Goal: Task Accomplishment & Management: Use online tool/utility

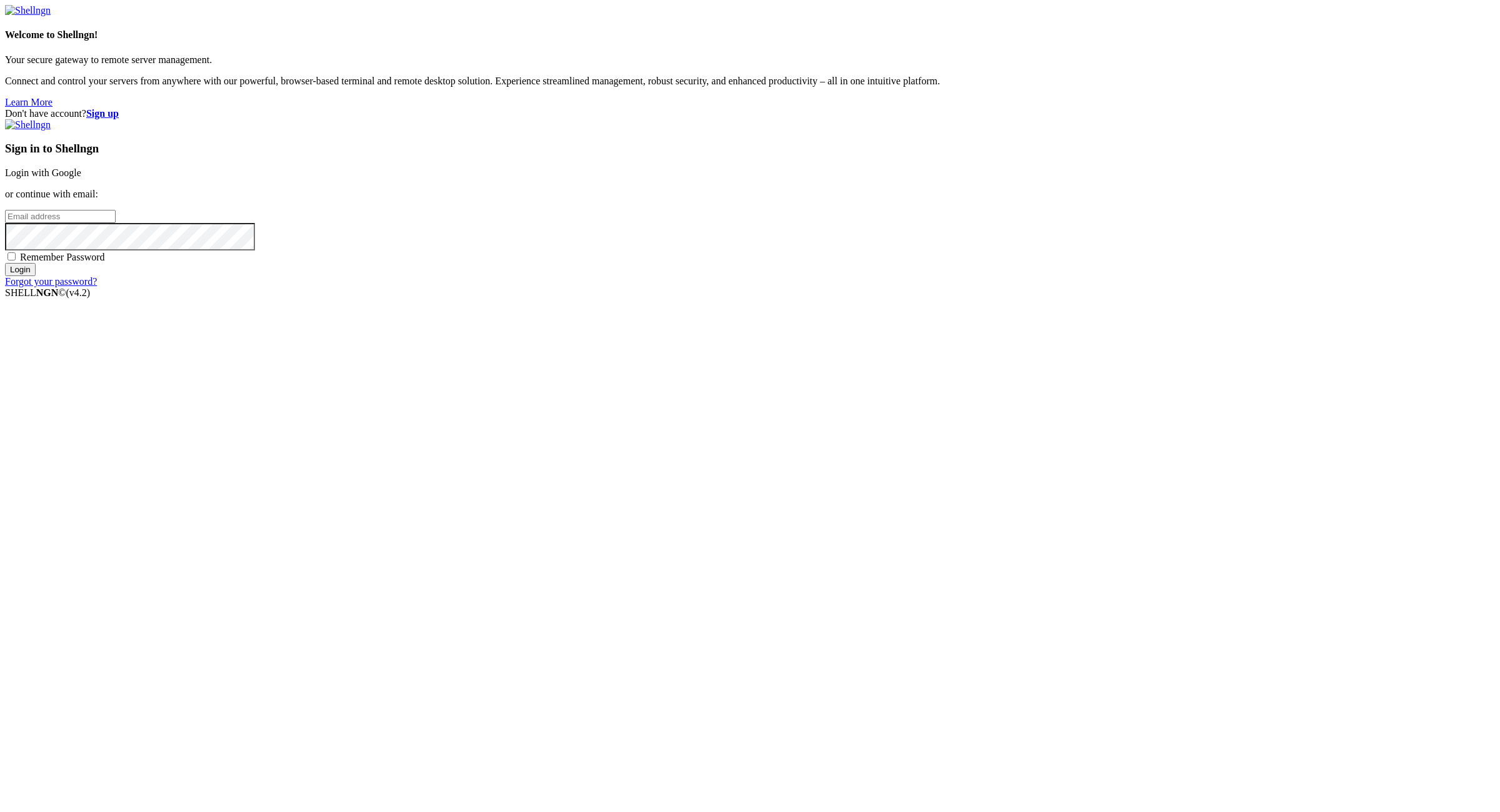
click at [116, 223] on input "email" at bounding box center [60, 217] width 110 height 13
paste input "karineamethyst@powerscrews.com:NameNameName"
click at [116, 223] on input "karineamethyst@powerscrews.com:NameNameName" at bounding box center [60, 217] width 110 height 13
click at [116, 223] on input "karineamethyst@powerscrews.com:" at bounding box center [60, 217] width 110 height 13
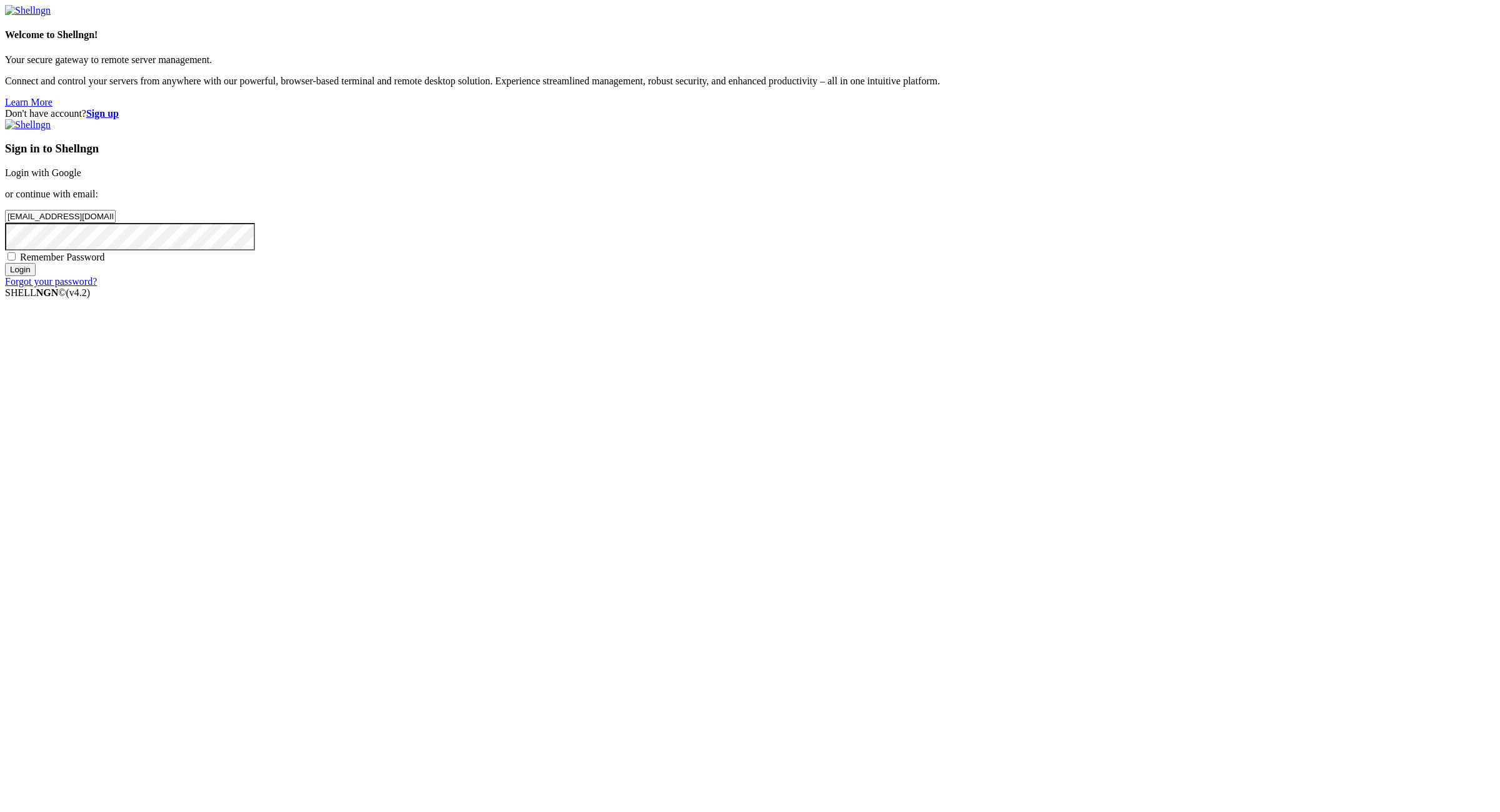
click at [116, 223] on input "karineamethyst@powerscrews.com:" at bounding box center [60, 217] width 110 height 13
type input "karineamethyst@powerscrews.com"
click at [894, 287] on div "Sign in to Shellngn Login with Google or continue with email: karineamethyst@po…" at bounding box center [750, 204] width 1490 height 168
click at [105, 262] on span "Remember Password" at bounding box center [62, 257] width 85 height 11
click at [16, 261] on input "Remember Password" at bounding box center [11, 256] width 8 height 8
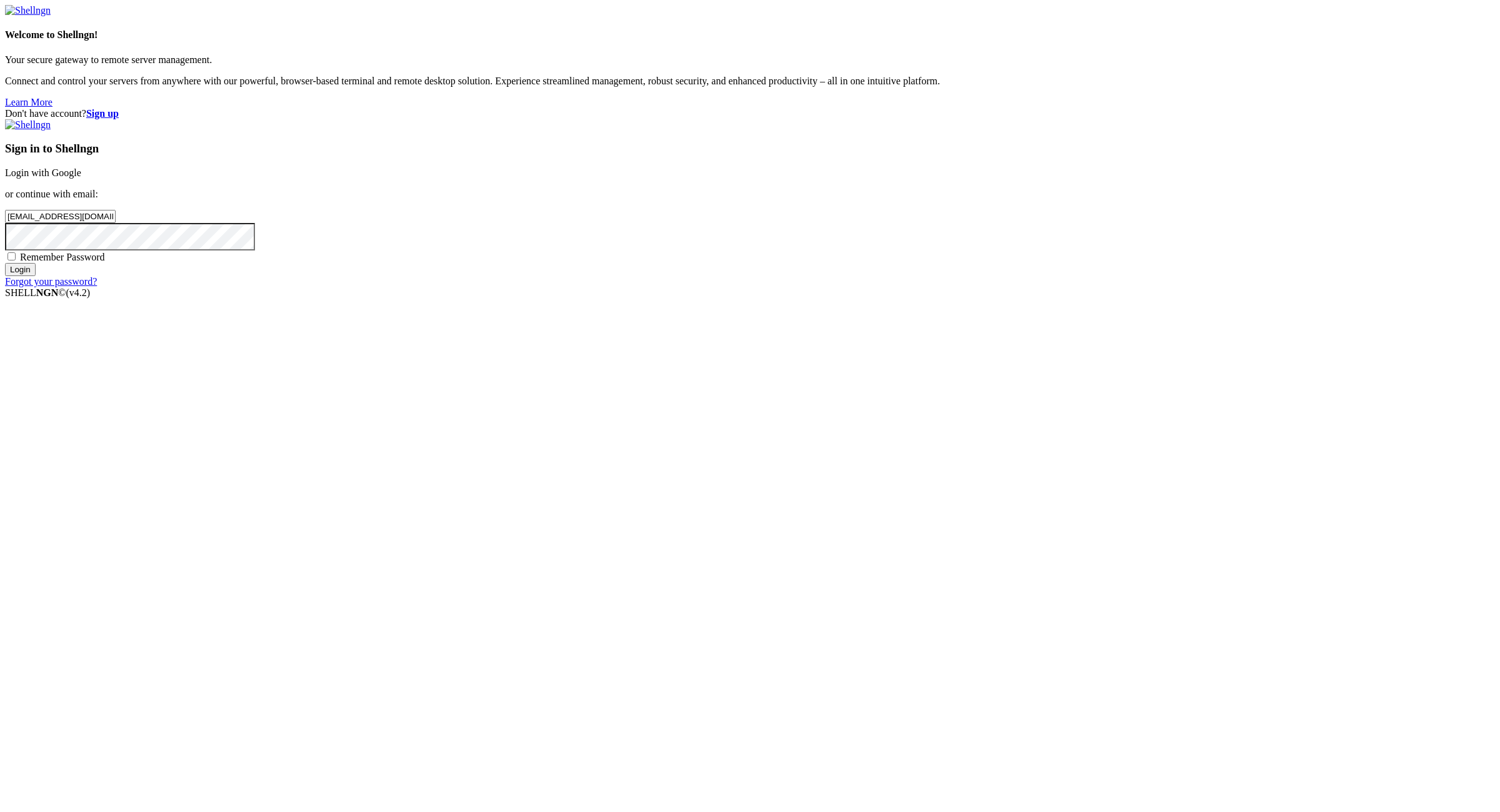
checkbox input "true"
click at [35, 276] on input "Login" at bounding box center [20, 269] width 31 height 13
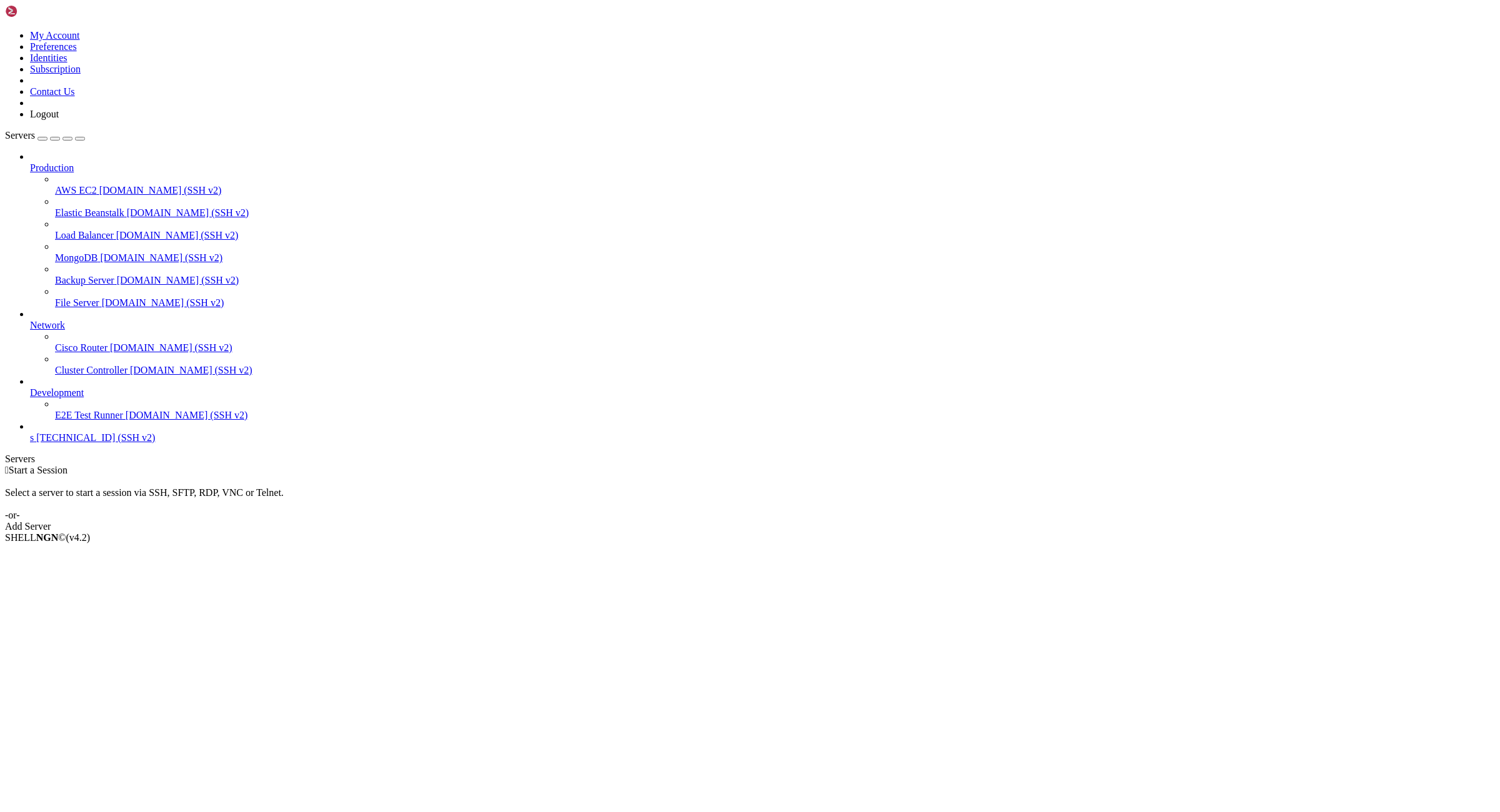
click at [1291, 465] on div " Start a Session Select a server to start a session via SSH, SFTP, RDP, VNC or…" at bounding box center [750, 499] width 1490 height 68
click at [76, 443] on span "[TECHNICAL_ID] (SSH v2)" at bounding box center [95, 438] width 119 height 11
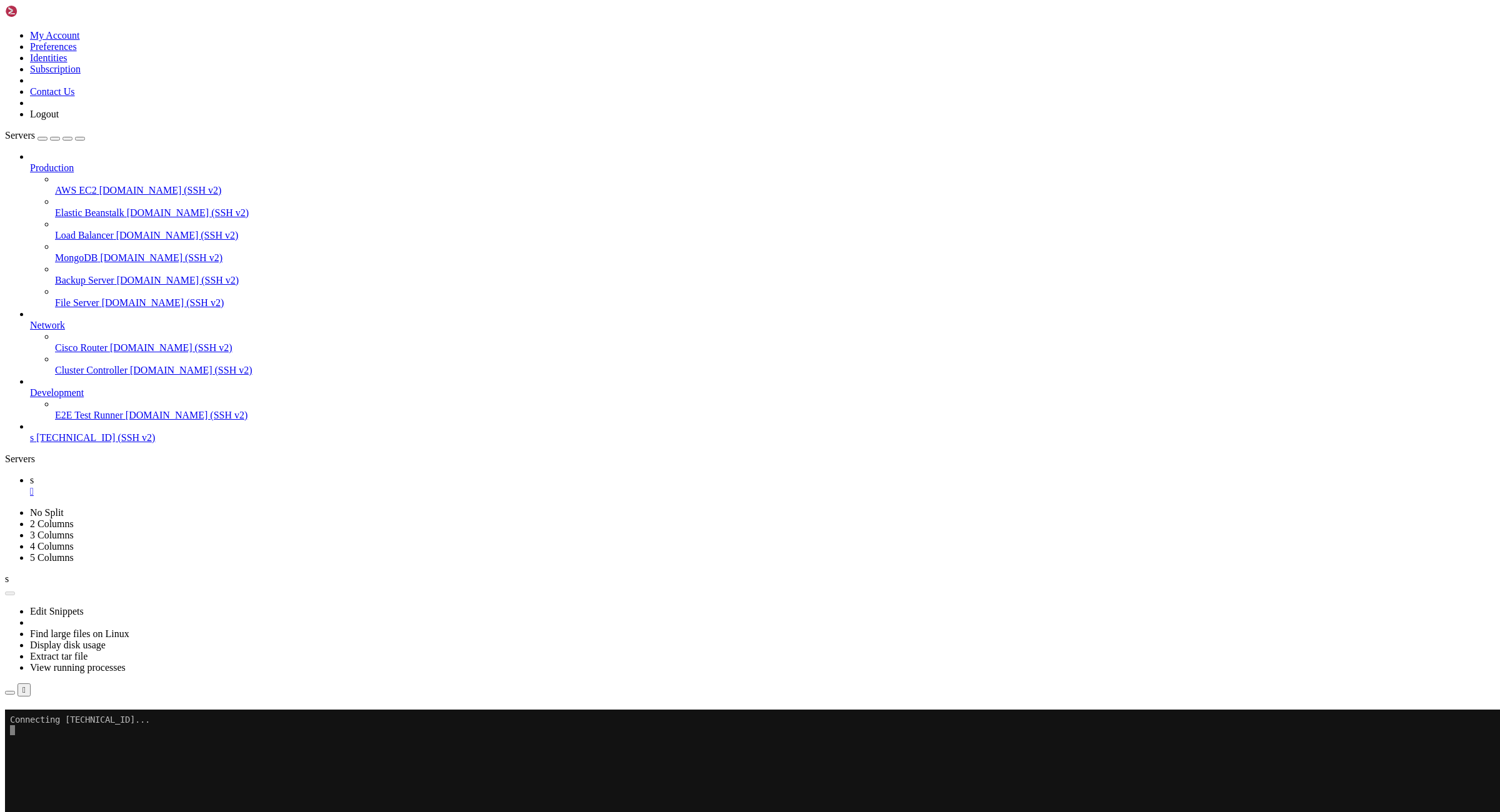
click at [5, 30] on link at bounding box center [5, 30] width 0 height 0
click at [59, 120] on link "Logout" at bounding box center [45, 114] width 29 height 11
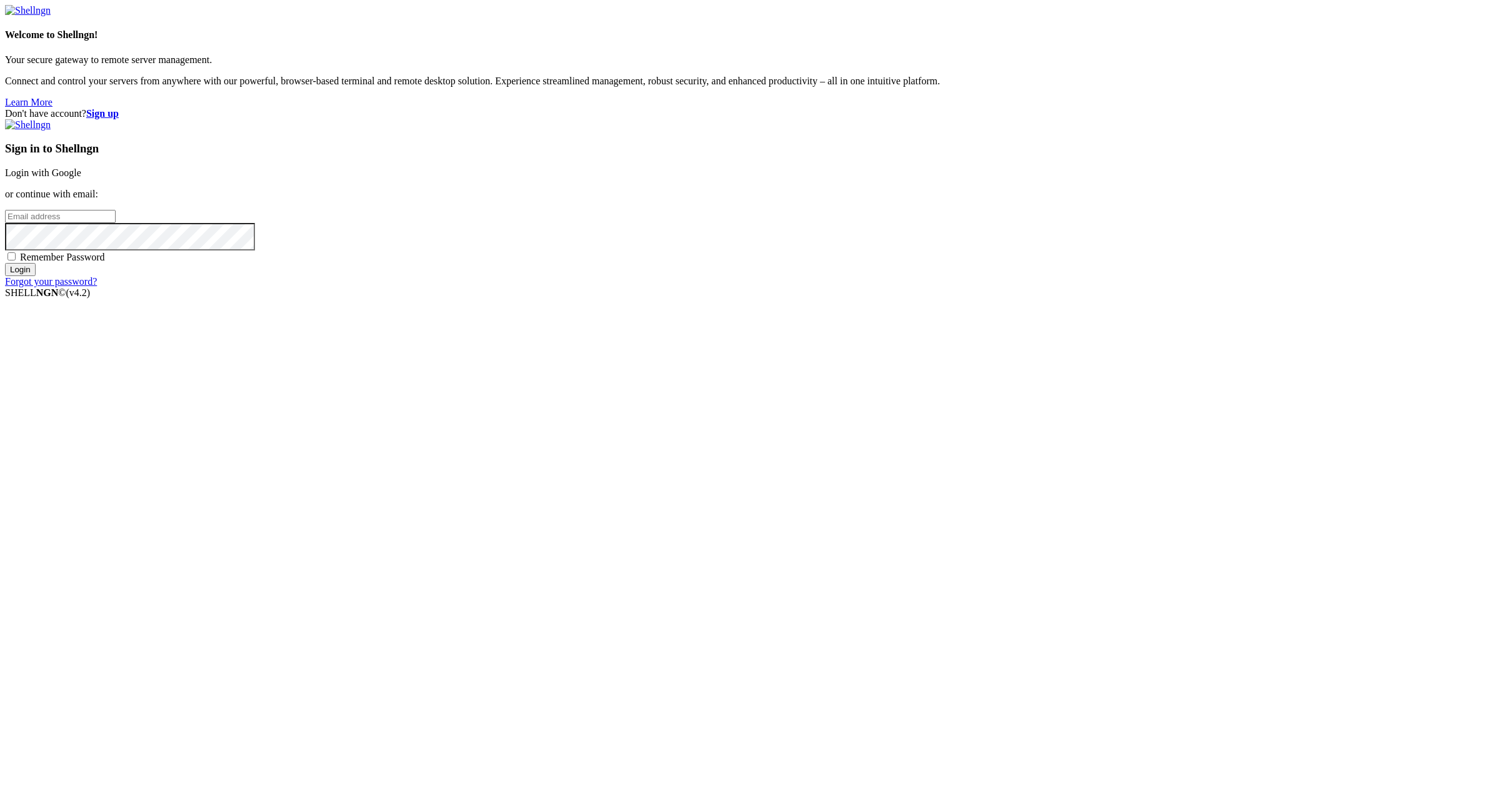
click at [116, 223] on input "email" at bounding box center [60, 217] width 110 height 13
paste input "[EMAIL_ADDRESS][DOMAIN_NAME]:NameNameName"
click at [116, 223] on input "[EMAIL_ADDRESS][DOMAIN_NAME]:NameNameName" at bounding box center [60, 217] width 110 height 13
type input "[EMAIL_ADDRESS][DOMAIN_NAME]:NameNameName"
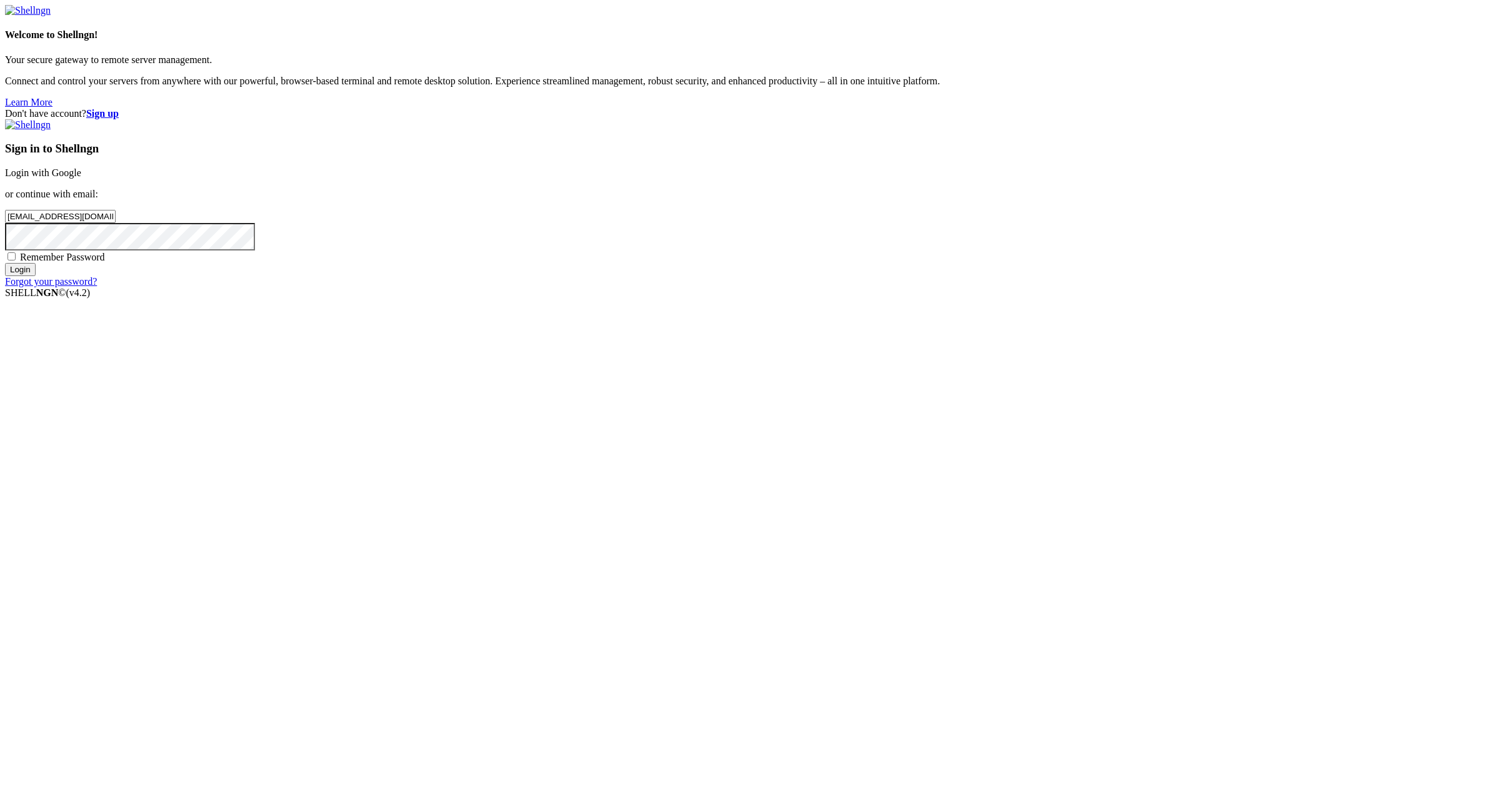
click at [119, 108] on strong "Sign up" at bounding box center [102, 114] width 32 height 11
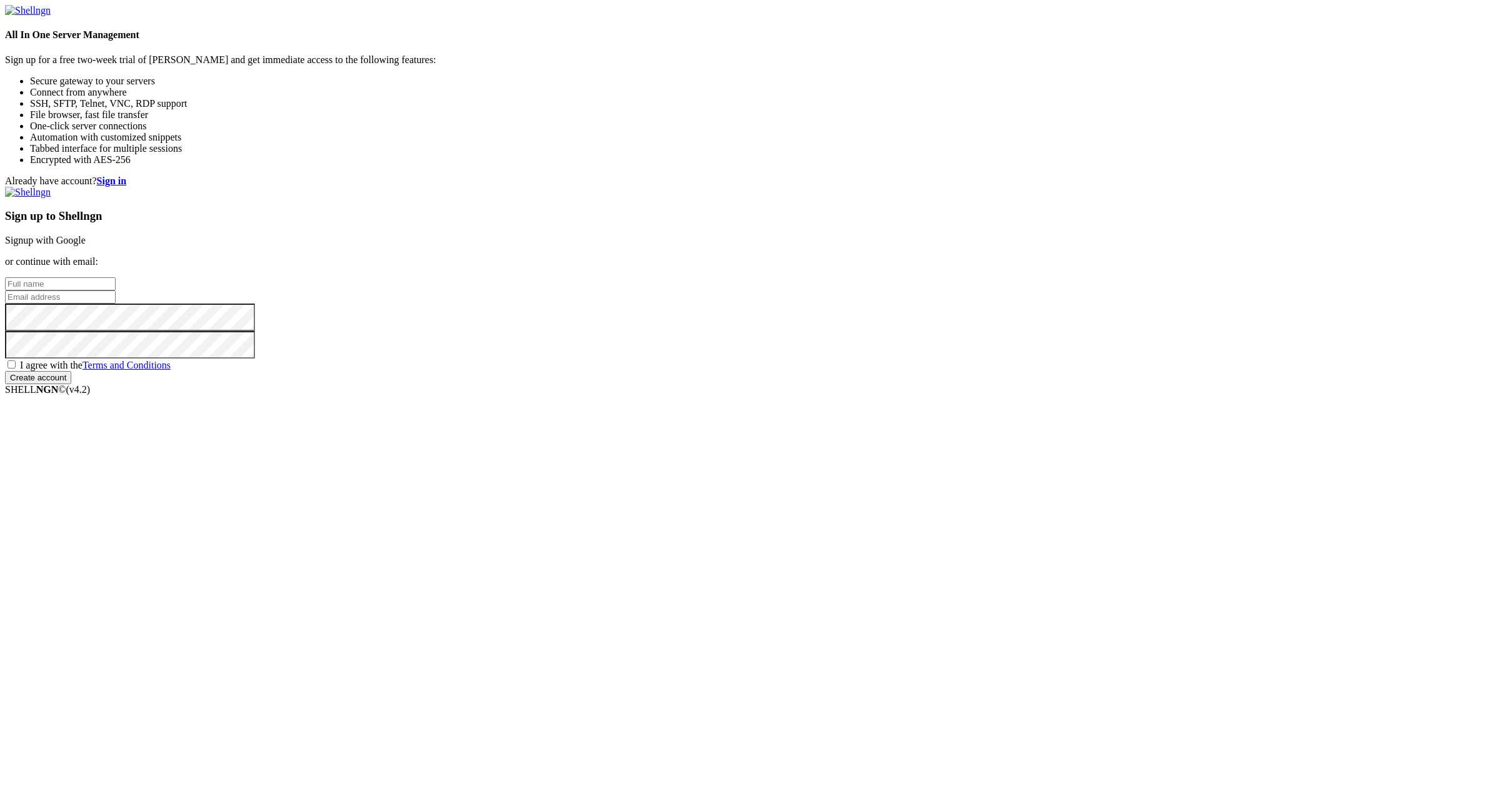
click at [116, 290] on input "text" at bounding box center [60, 284] width 110 height 13
click at [116, 304] on input "email" at bounding box center [60, 297] width 110 height 13
paste input "[EMAIL_ADDRESS][DOMAIN_NAME]:NameNameName"
click at [116, 304] on input "[EMAIL_ADDRESS][DOMAIN_NAME]:NameNameName" at bounding box center [60, 297] width 110 height 13
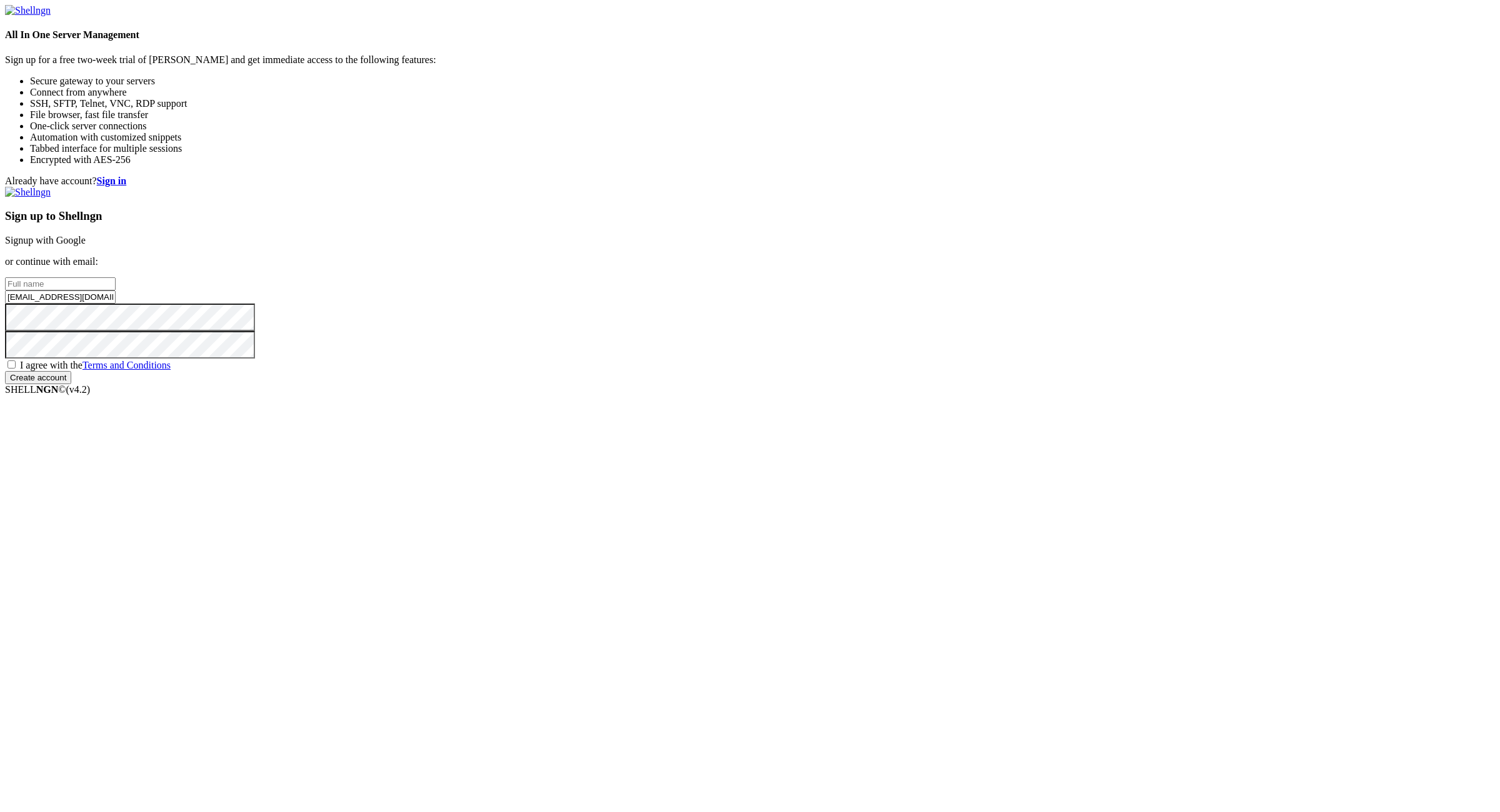
click at [116, 304] on input "[EMAIL_ADDRESS][DOMAIN_NAME]:" at bounding box center [60, 297] width 110 height 13
click at [116, 304] on input "[EMAIL_ADDRESS][DOMAIN_NAME]" at bounding box center [60, 297] width 110 height 13
type input "[EMAIL_ADDRESS][DOMAIN_NAME]"
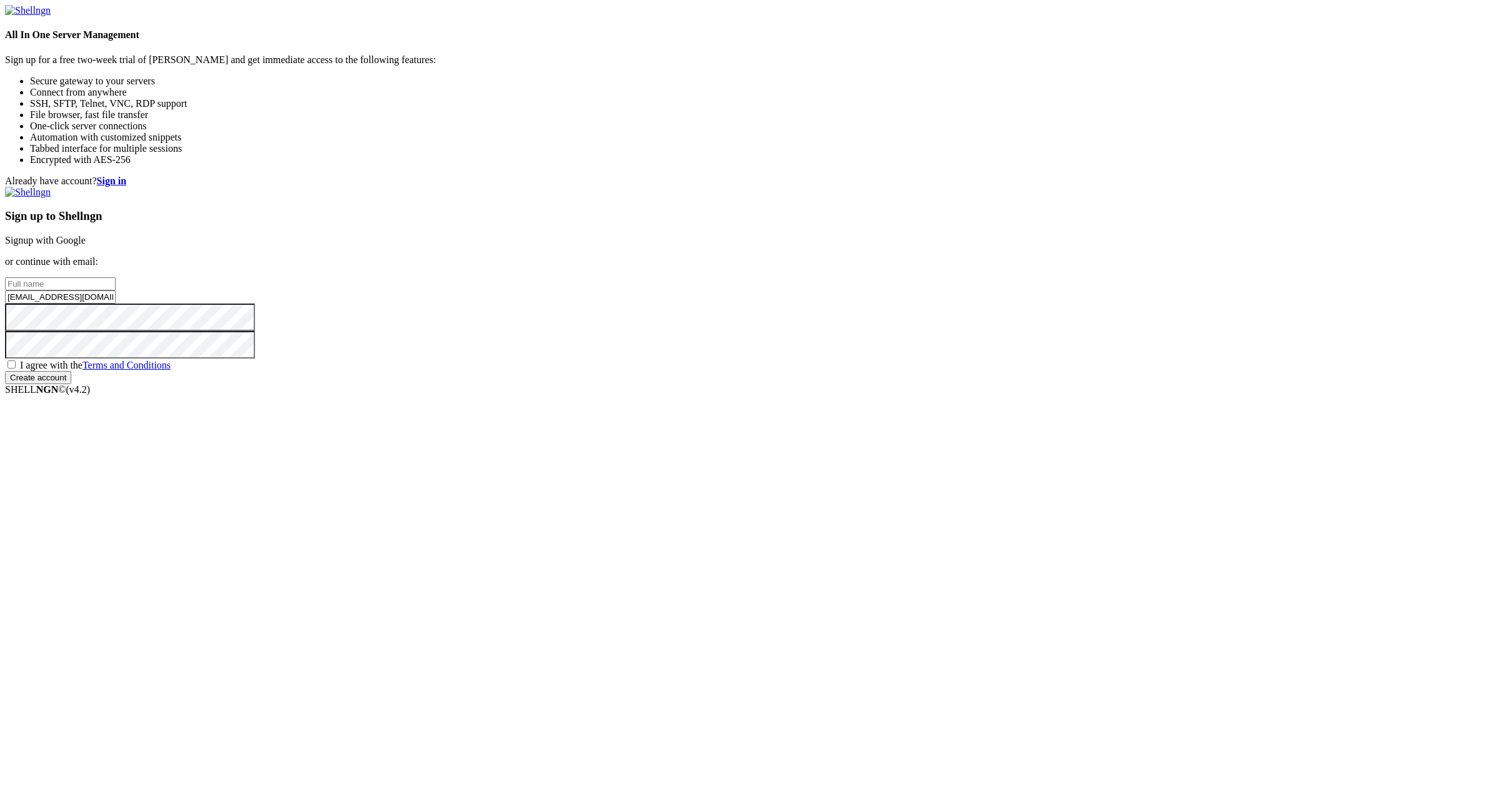
click at [116, 290] on input "text" at bounding box center [60, 284] width 110 height 13
paste input "floretteresident"
type input "floretteresident"
click at [171, 371] on span "I agree with the Terms and Conditions" at bounding box center [95, 365] width 151 height 11
click at [16, 369] on input "I agree with the Terms and Conditions" at bounding box center [11, 365] width 8 height 8
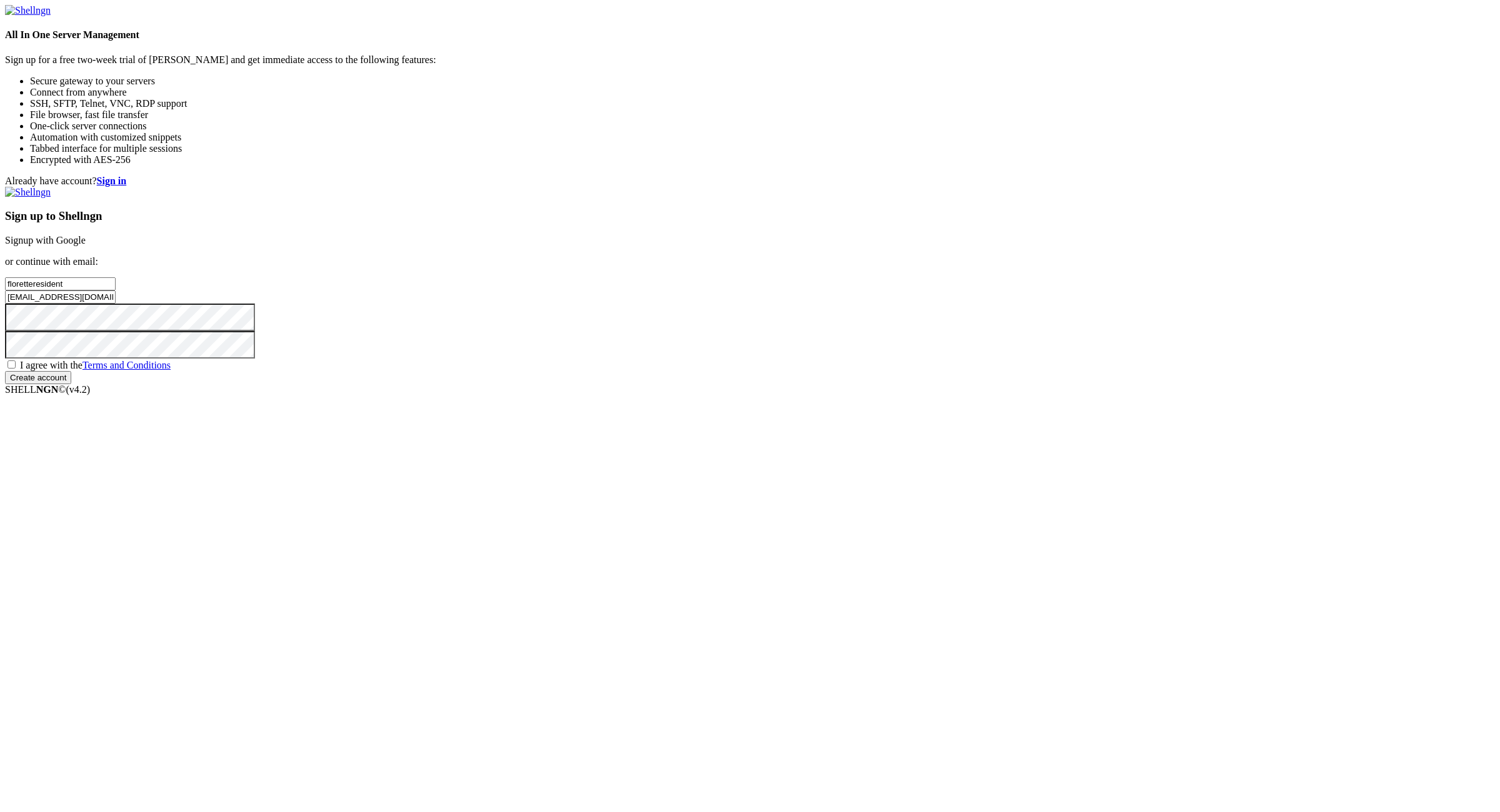
checkbox input "true"
click at [71, 384] on input "Create account" at bounding box center [38, 378] width 66 height 13
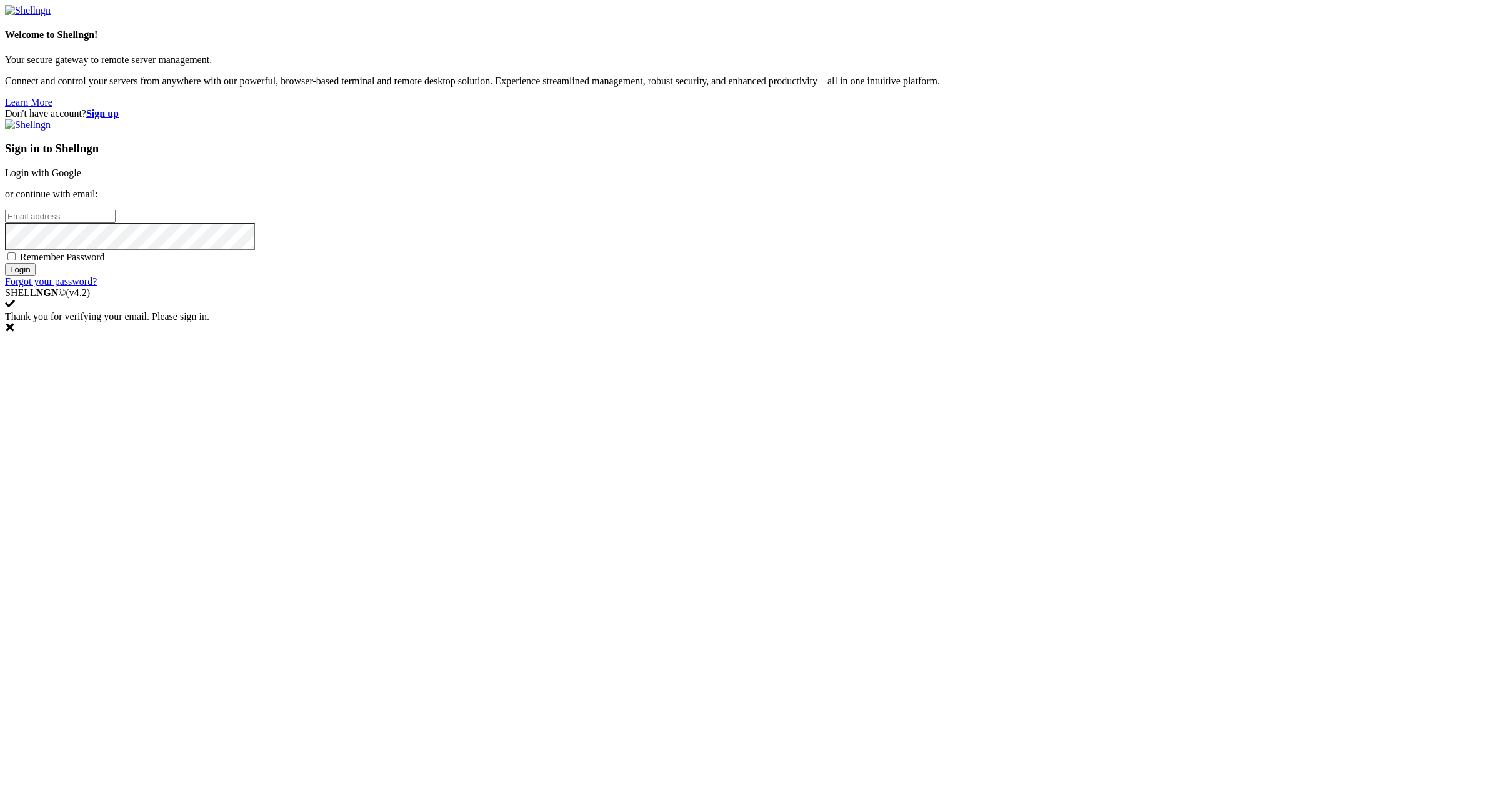
click at [116, 223] on input "email" at bounding box center [60, 217] width 110 height 13
paste input "[EMAIL_ADDRESS][DOMAIN_NAME]:NameNameName"
click at [116, 223] on input "[EMAIL_ADDRESS][DOMAIN_NAME]:NameNameName" at bounding box center [60, 217] width 110 height 13
click at [116, 223] on input "[EMAIL_ADDRESS][DOMAIN_NAME]:" at bounding box center [60, 217] width 110 height 13
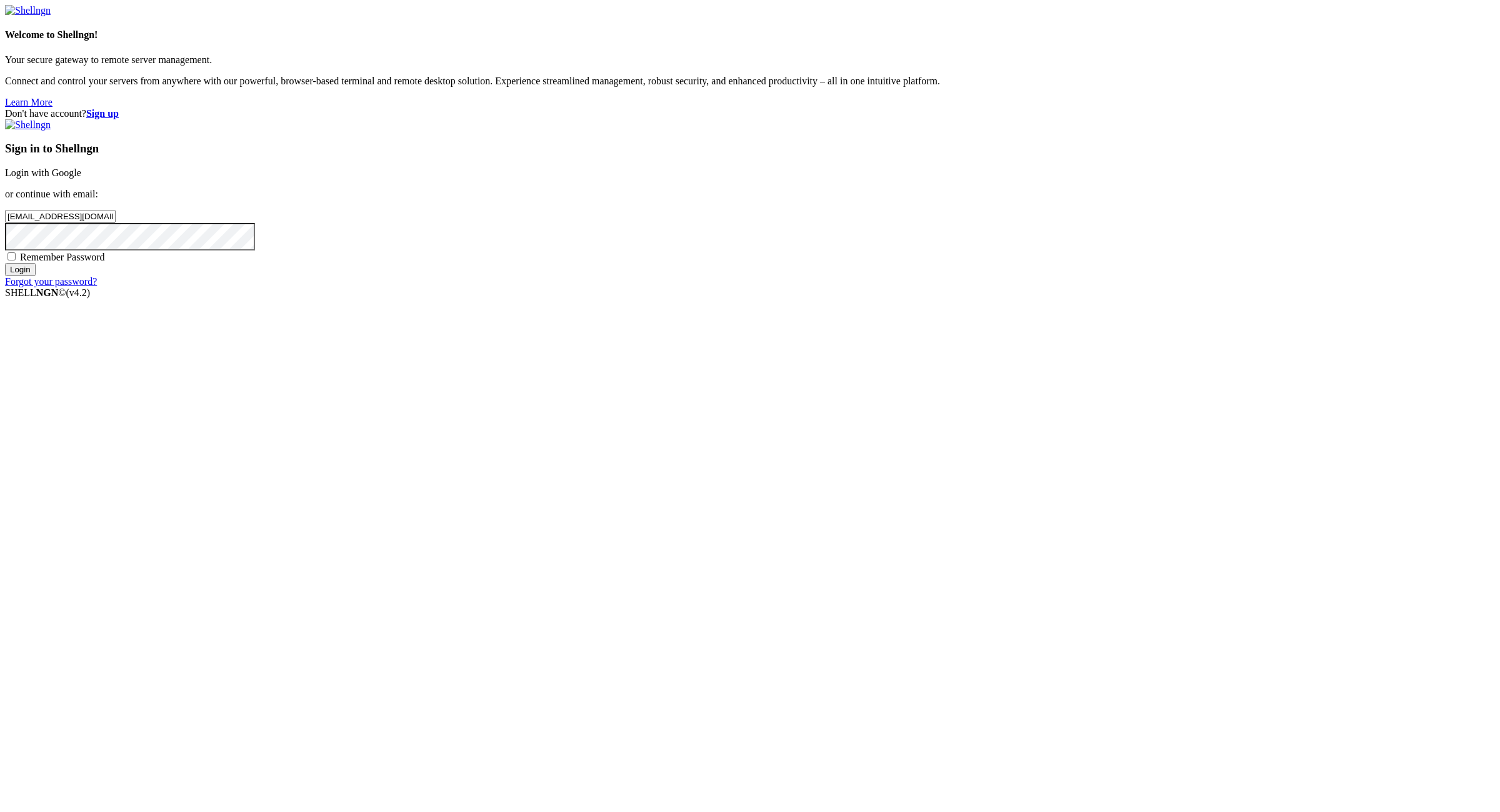
click at [116, 223] on input "[EMAIL_ADDRESS][DOMAIN_NAME]:" at bounding box center [60, 217] width 110 height 13
type input "[EMAIL_ADDRESS][DOMAIN_NAME]"
click at [105, 262] on span "Remember Password" at bounding box center [62, 257] width 85 height 11
click at [16, 261] on input "Remember Password" at bounding box center [11, 256] width 8 height 8
checkbox input "true"
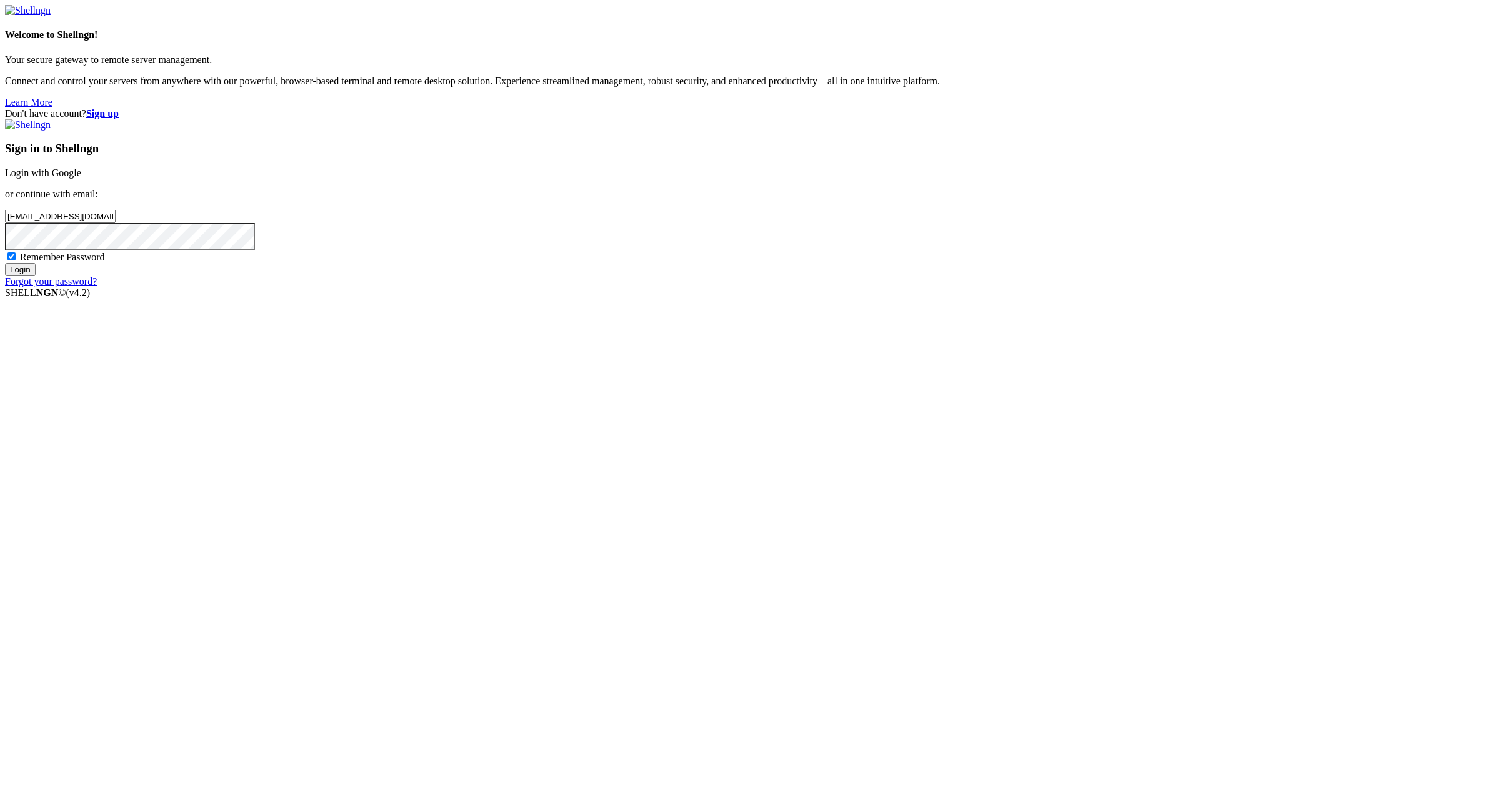
click at [35, 276] on input "Login" at bounding box center [20, 269] width 31 height 13
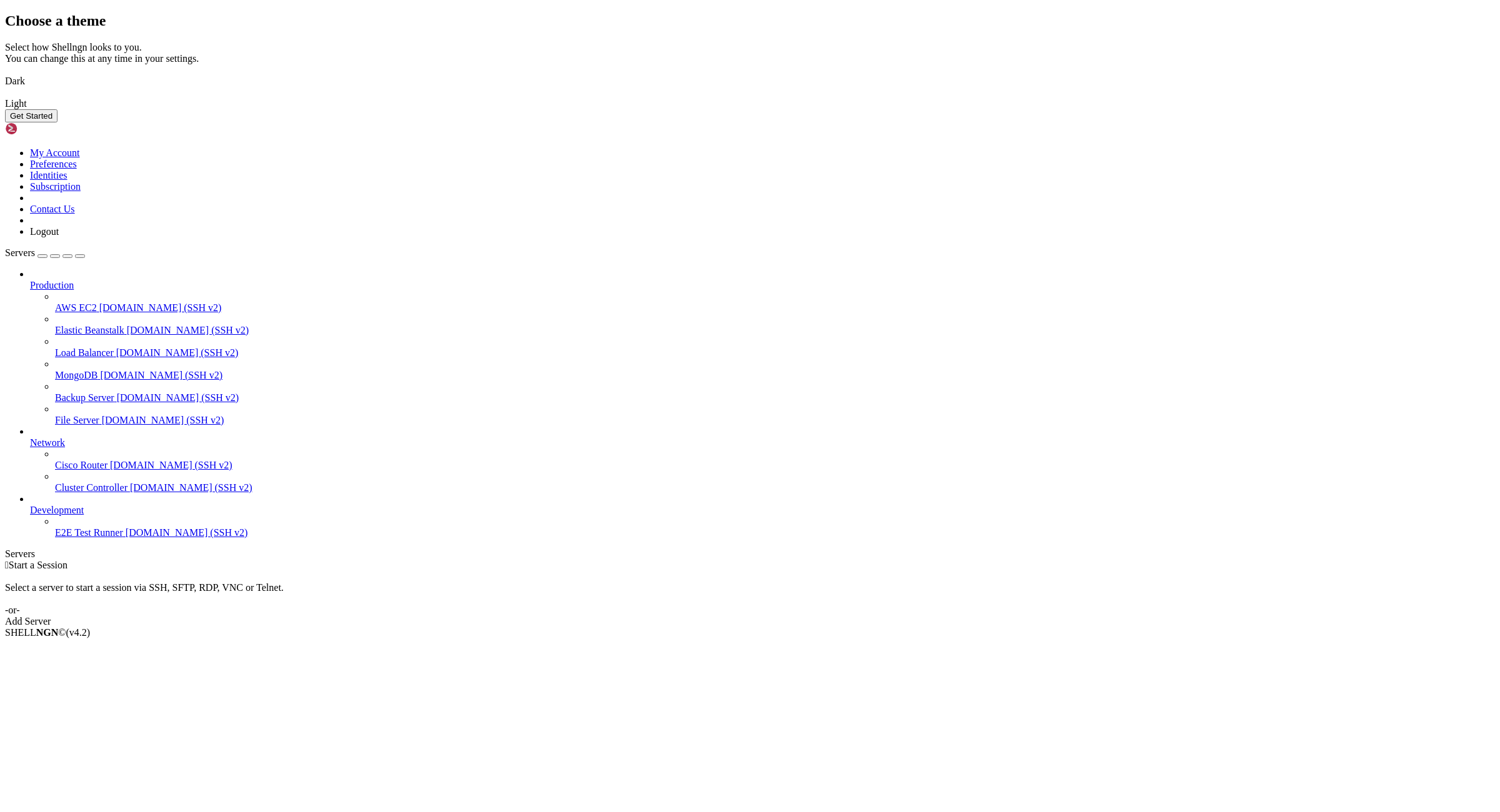
click at [1308, 122] on div "Choose a theme Select how Shellngn looks to you. You can change this at any tim…" at bounding box center [750, 67] width 1490 height 110
drag, startPoint x: 681, startPoint y: 407, endPoint x: 912, endPoint y: 512, distance: 253.7
click at [5, 73] on img at bounding box center [5, 73] width 0 height 0
click at [57, 122] on button "Get Started" at bounding box center [32, 116] width 53 height 13
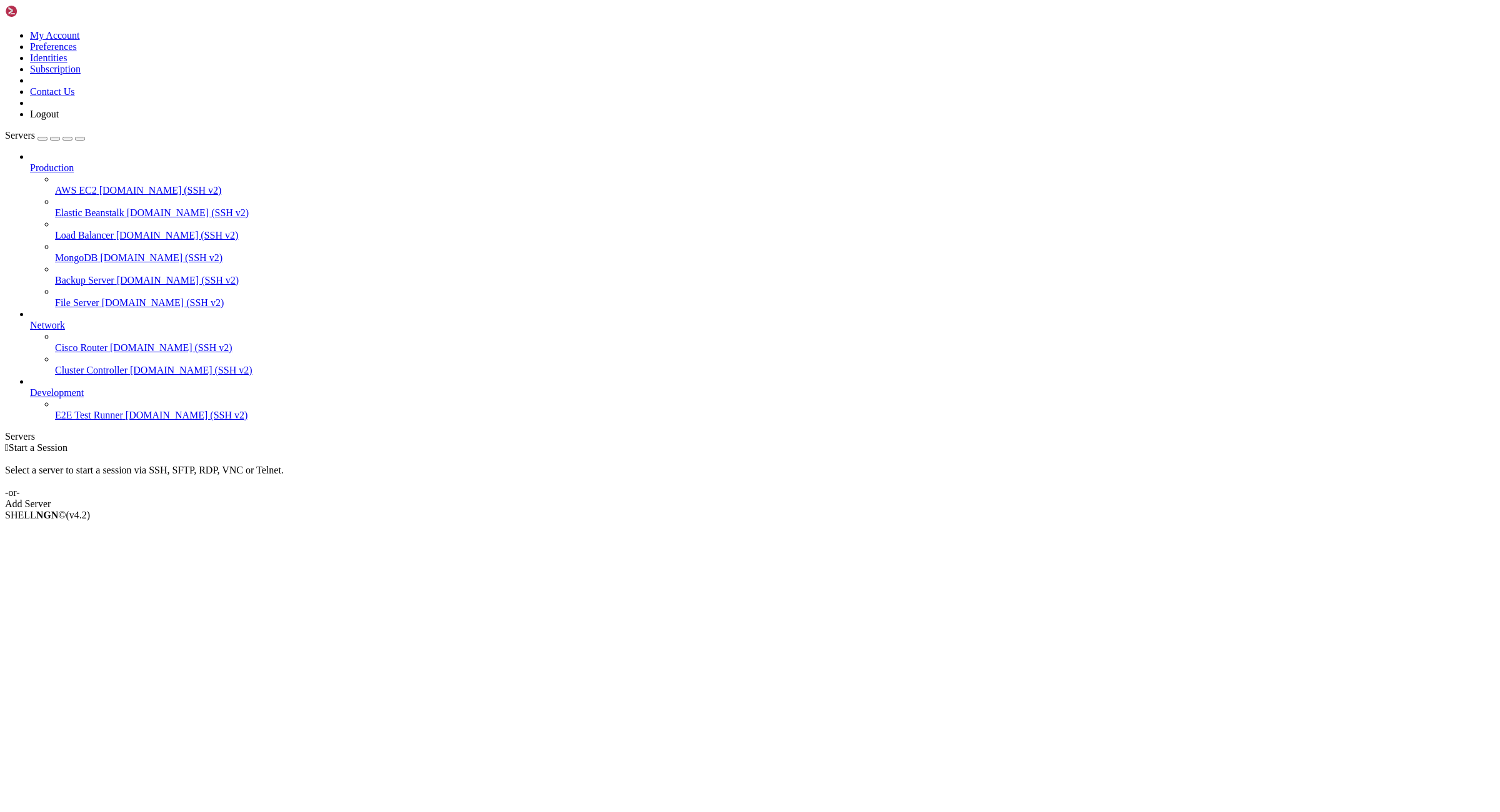
click at [810, 499] on div "Add Server" at bounding box center [750, 504] width 1490 height 11
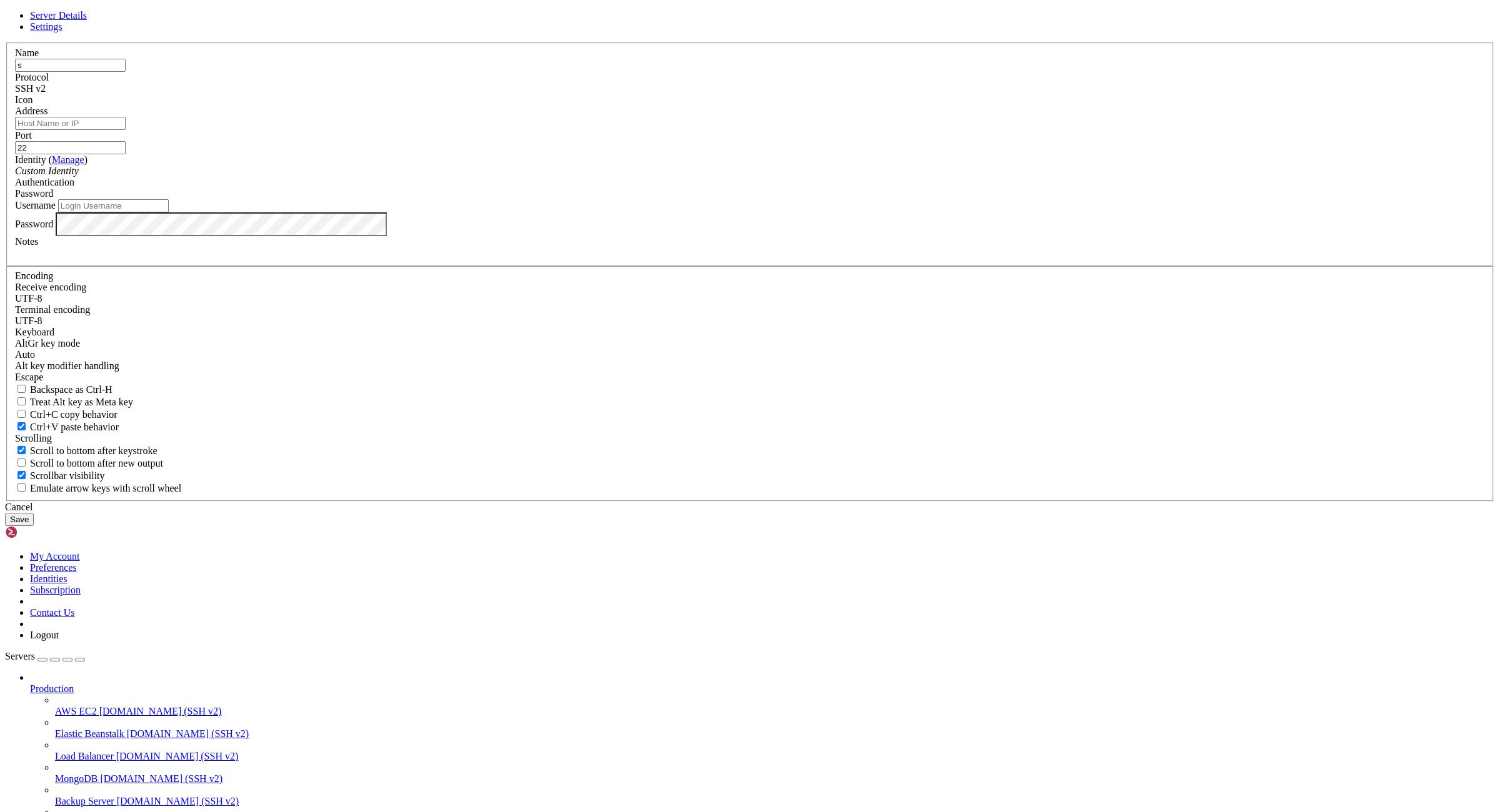
type input "s"
click at [169, 212] on input "Username" at bounding box center [113, 206] width 110 height 13
type input "root"
click at [126, 130] on input "Address" at bounding box center [70, 124] width 110 height 13
paste input "[TECHNICAL_ID]:sjtdeas&4hsaeF"
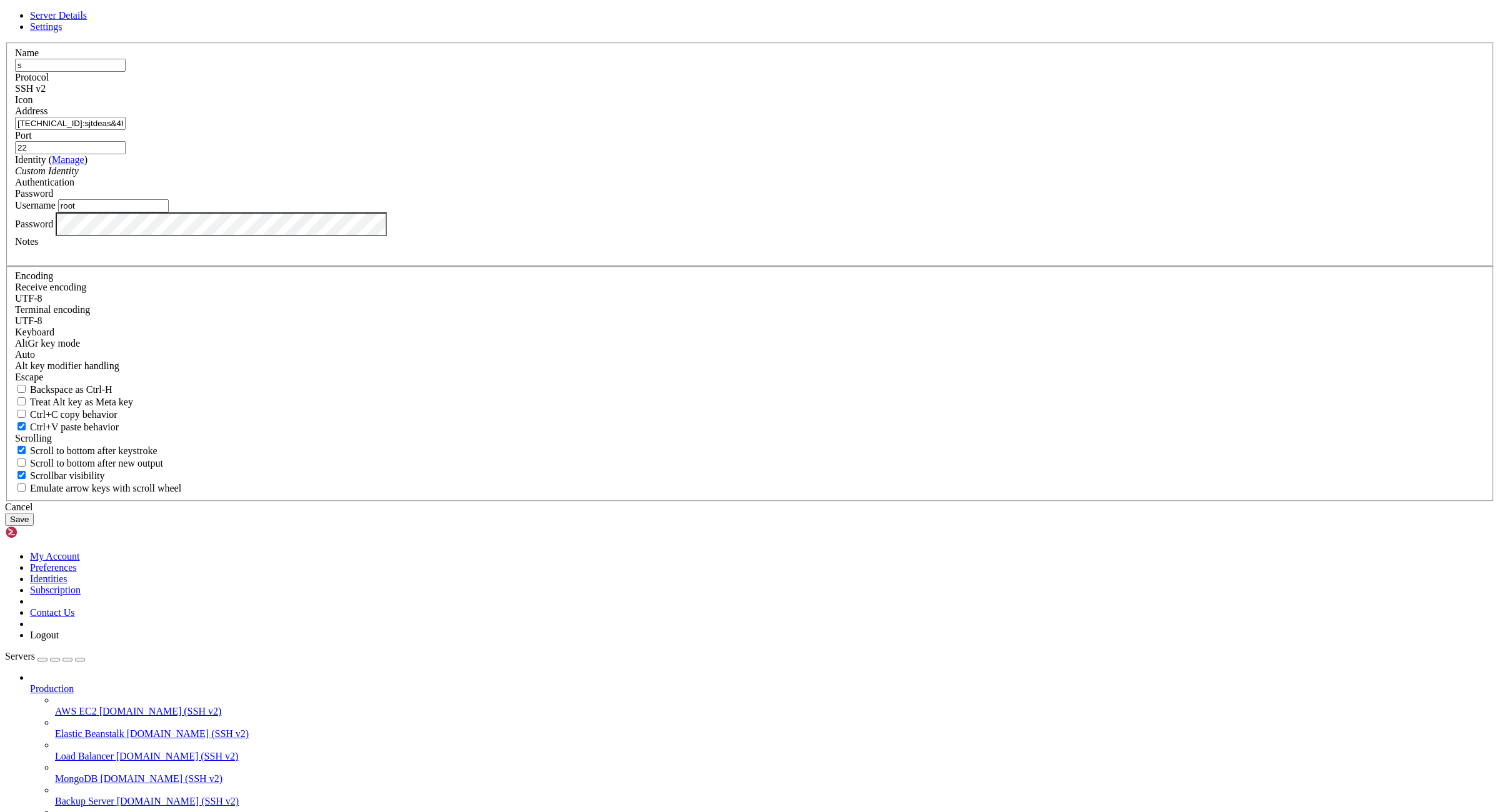
drag, startPoint x: 705, startPoint y: 340, endPoint x: 640, endPoint y: 342, distance: 65.0
click at [126, 130] on input "[TECHNICAL_ID]:sjtdeas&4hsaeF" at bounding box center [70, 124] width 110 height 13
click at [126, 130] on input "[URL]:" at bounding box center [70, 124] width 110 height 13
type input "[TECHNICAL_ID]"
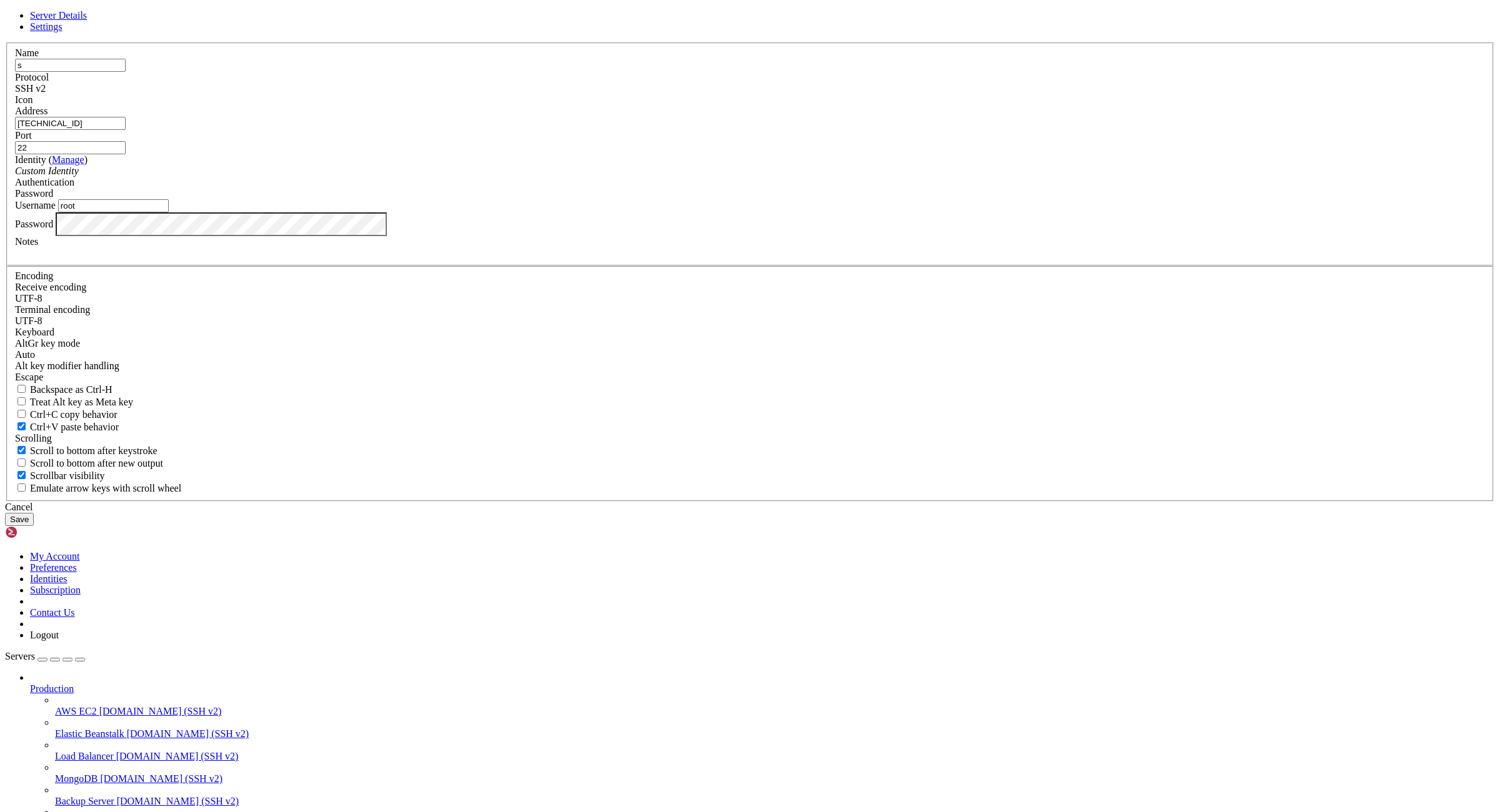
click at [34, 526] on button "Save" at bounding box center [20, 520] width 29 height 13
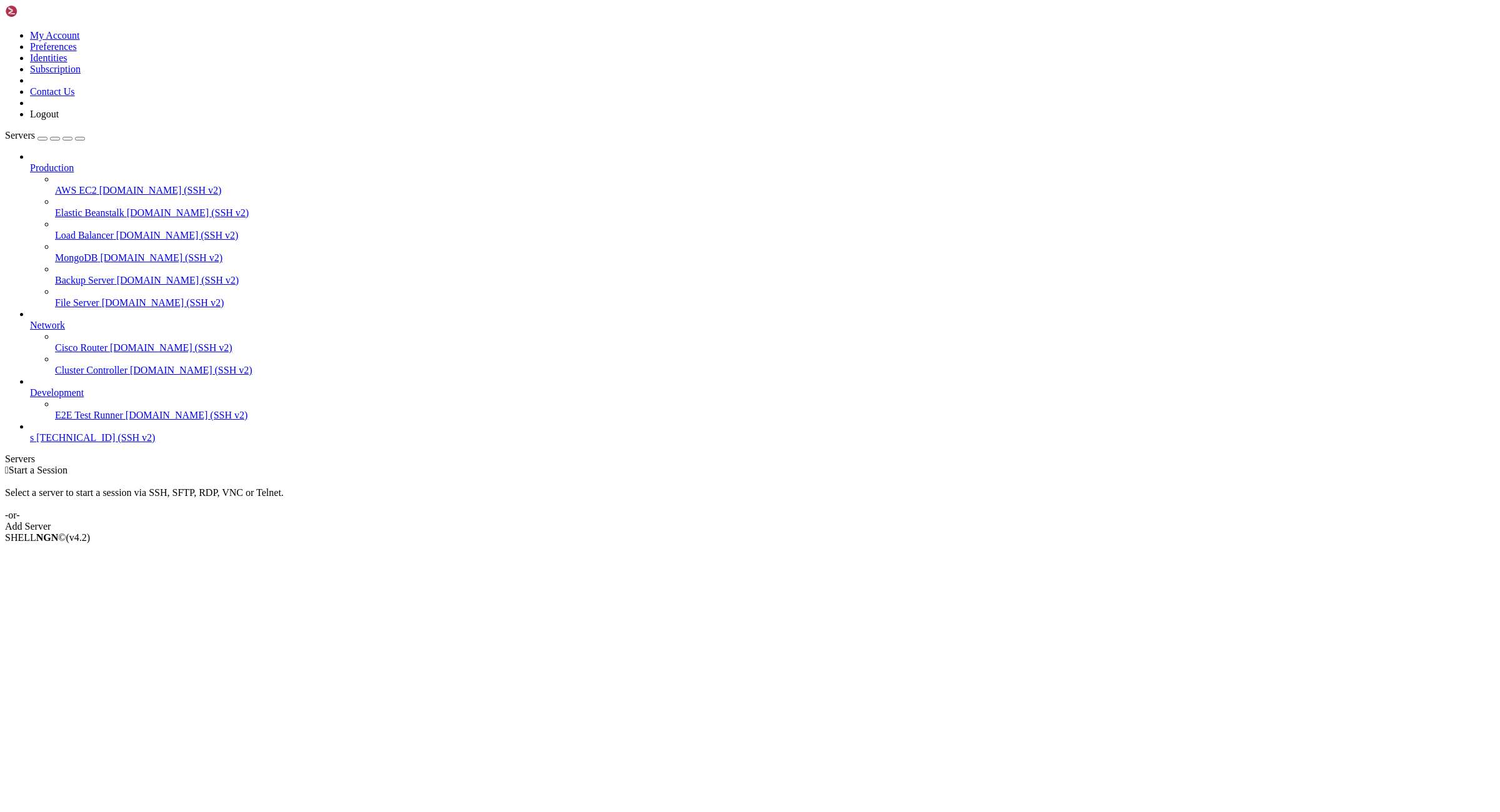
click at [70, 443] on span "[TECHNICAL_ID] (SSH v2)" at bounding box center [95, 438] width 119 height 11
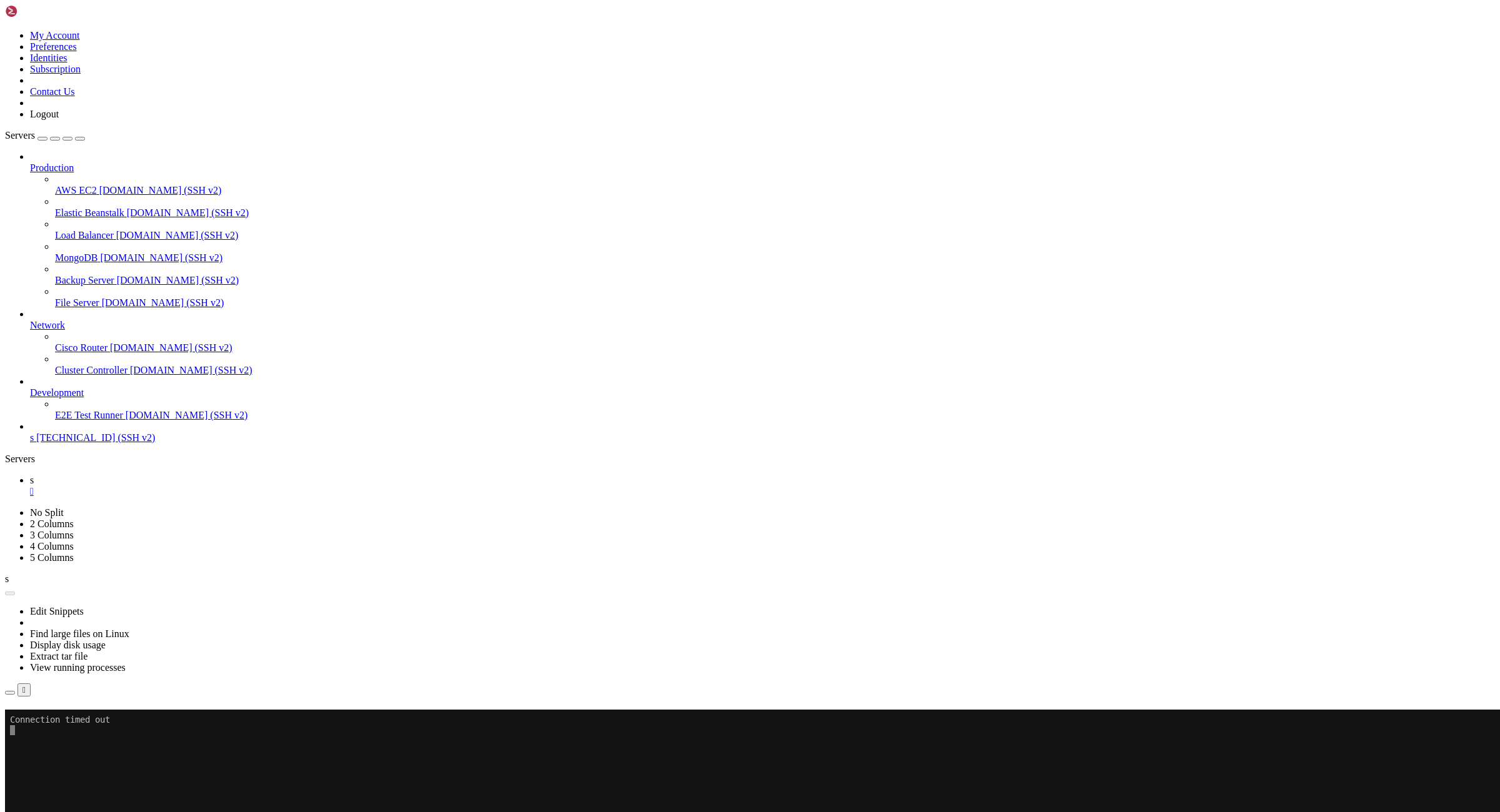
click at [55, 721] on button "Reconnect" at bounding box center [30, 727] width 50 height 13
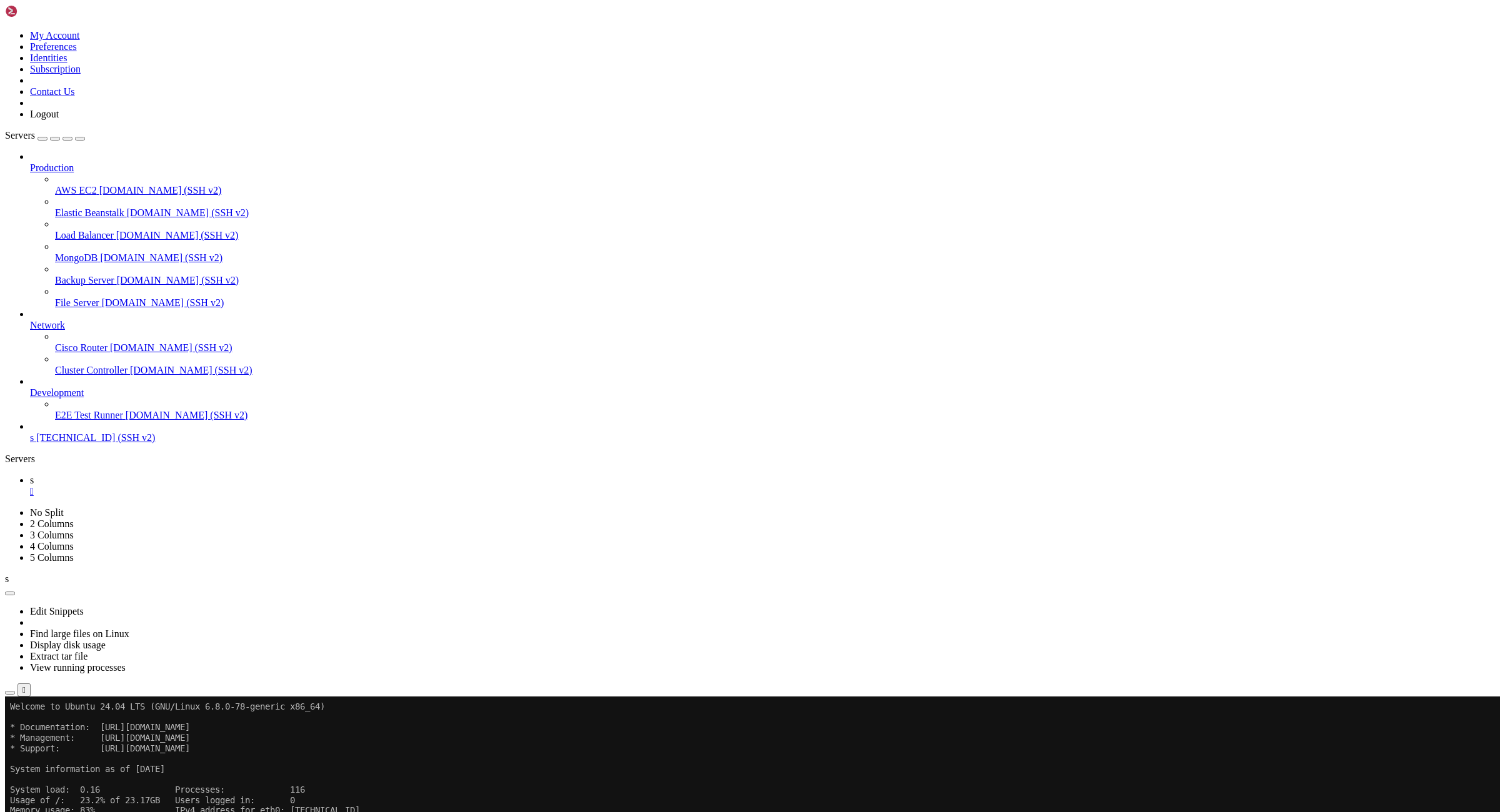
click at [196, 486] on div "" at bounding box center [762, 491] width 1465 height 11
